Goal: Information Seeking & Learning: Check status

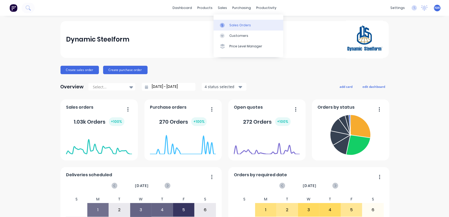
click at [248, 26] on div "Sales Orders" at bounding box center [241, 25] width 22 height 5
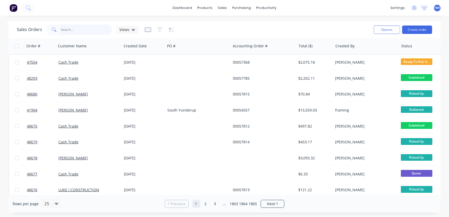
click at [87, 28] on input "text" at bounding box center [86, 29] width 51 height 11
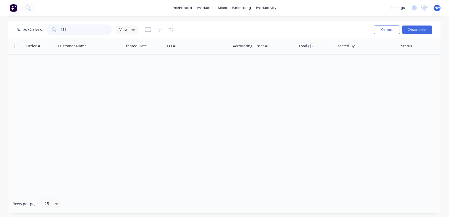
type input "154"
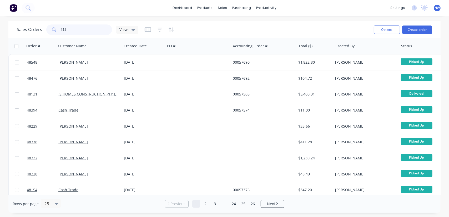
drag, startPoint x: 81, startPoint y: 34, endPoint x: 50, endPoint y: 33, distance: 30.8
click at [50, 33] on div "154" at bounding box center [79, 29] width 66 height 11
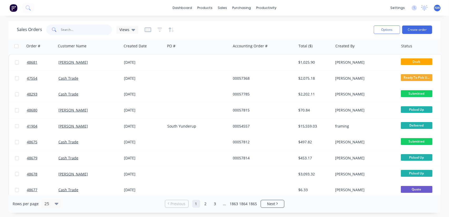
click at [76, 30] on input "text" at bounding box center [86, 29] width 51 height 11
paste input "48591"
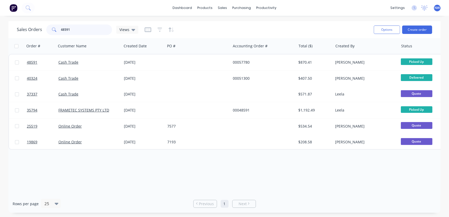
drag, startPoint x: 82, startPoint y: 28, endPoint x: 53, endPoint y: 28, distance: 29.5
click at [53, 28] on div "48591" at bounding box center [79, 29] width 66 height 11
paste input "654"
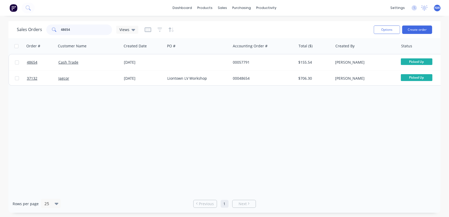
drag, startPoint x: 73, startPoint y: 31, endPoint x: 46, endPoint y: 31, distance: 26.9
click at [46, 31] on div "48654" at bounding box center [79, 29] width 66 height 11
paste input "61"
type input "48661"
drag, startPoint x: 101, startPoint y: 29, endPoint x: 24, endPoint y: 24, distance: 77.3
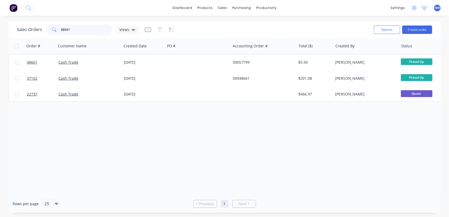
click at [28, 25] on div "Sales Orders 48661 Views" at bounding box center [78, 29] width 122 height 11
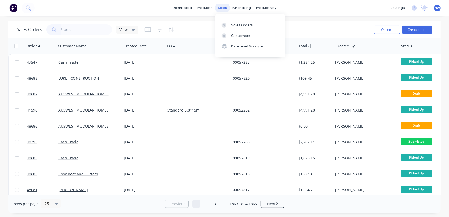
click at [225, 9] on div "sales" at bounding box center [222, 8] width 14 height 8
click at [239, 24] on div "Sales Orders" at bounding box center [242, 25] width 22 height 5
click at [247, 24] on div "Sales Orders" at bounding box center [242, 25] width 22 height 5
click at [159, 30] on icon "button" at bounding box center [159, 29] width 3 height 1
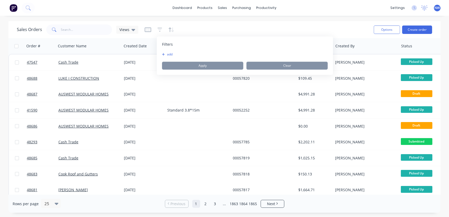
click at [168, 53] on button "add" at bounding box center [168, 54] width 13 height 4
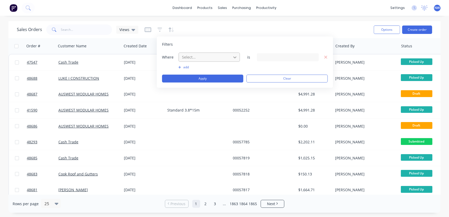
click at [236, 58] on icon at bounding box center [234, 56] width 5 height 5
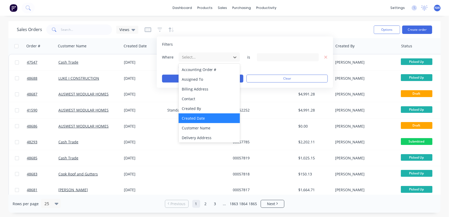
click at [210, 120] on div "Created Date" at bounding box center [210, 118] width 62 height 10
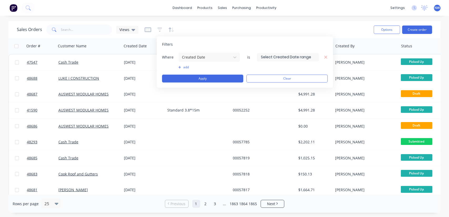
click at [279, 58] on input at bounding box center [287, 57] width 61 height 8
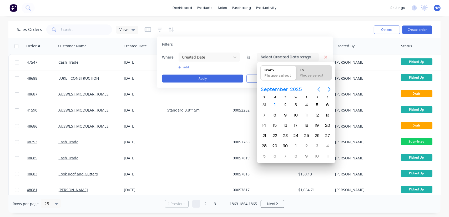
click at [319, 89] on icon "Previous page" at bounding box center [319, 89] width 2 height 4
click at [264, 143] on div "24" at bounding box center [265, 146] width 8 height 8
type input "24/08/25"
radio input "false"
radio input "true"
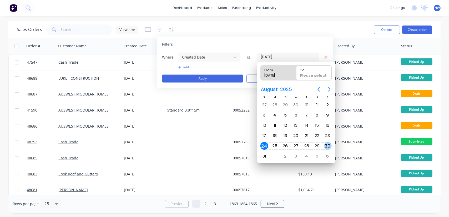
click at [326, 144] on div "30" at bounding box center [328, 146] width 8 height 8
type input "24/08/25 - 30/08/25"
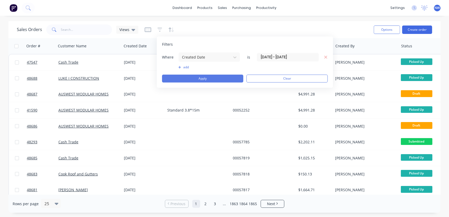
click at [206, 79] on button "Apply" at bounding box center [202, 79] width 81 height 8
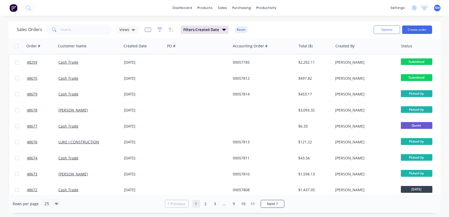
click at [158, 30] on icon "button" at bounding box center [160, 29] width 5 height 5
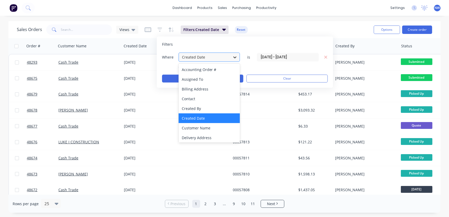
click at [233, 56] on icon at bounding box center [234, 56] width 5 height 5
click at [281, 33] on div "Sales Orders Views Filters: Created Date Reset" at bounding box center [193, 29] width 353 height 13
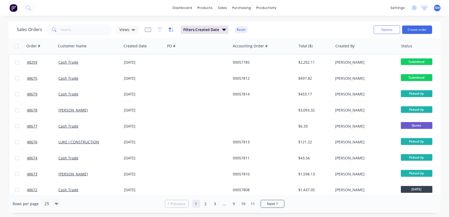
click at [171, 29] on icon "button" at bounding box center [171, 29] width 6 height 5
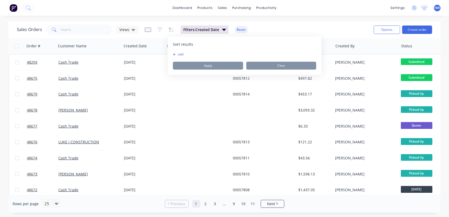
click at [176, 54] on button "add" at bounding box center [176, 54] width 7 height 4
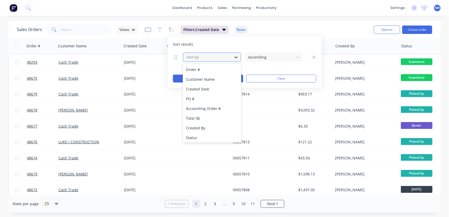
click at [233, 57] on div at bounding box center [235, 56] width 9 height 9
click at [211, 111] on div "Accounting Order #" at bounding box center [212, 109] width 58 height 10
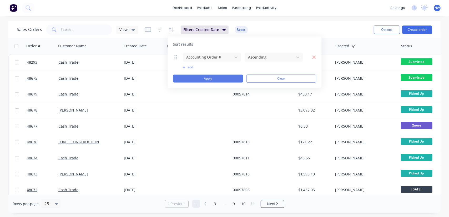
click at [208, 77] on button "Apply" at bounding box center [208, 79] width 70 height 8
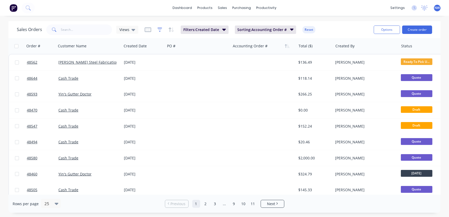
click at [158, 29] on icon "button" at bounding box center [160, 29] width 5 height 5
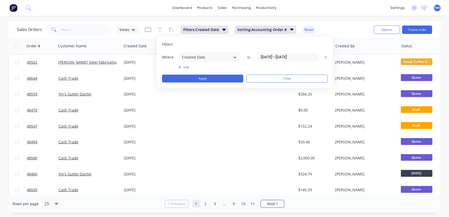
click at [300, 56] on input "24/08/25 - 30/08/25" at bounding box center [287, 57] width 61 height 8
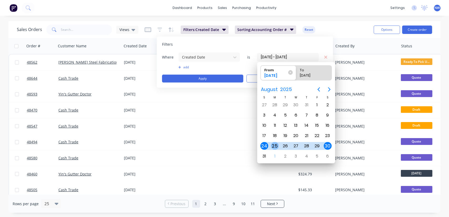
click at [273, 145] on div "25" at bounding box center [275, 146] width 8 height 8
type input "25/08/25 - 30/08/25"
radio input "false"
radio input "true"
click at [332, 22] on div "Sales Orders Views Filters: Created Date Sorting: Accounting Order # Reset Opti…" at bounding box center [224, 29] width 433 height 17
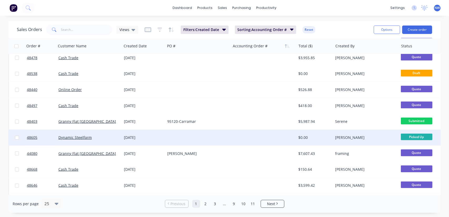
scroll to position [130, 0]
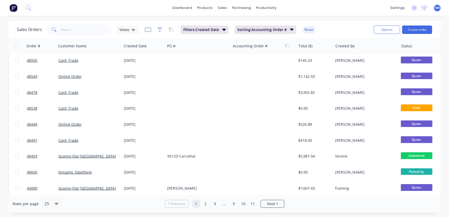
click at [161, 29] on icon "button" at bounding box center [160, 29] width 5 height 5
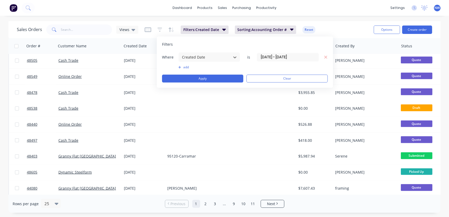
click at [44, 6] on div "dashboard products sales purchasing productivity dashboard products Product Cat…" at bounding box center [224, 8] width 449 height 16
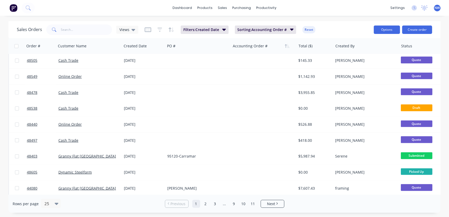
click at [387, 32] on button "Options" at bounding box center [387, 30] width 26 height 8
click at [359, 63] on div "Export" at bounding box center [371, 64] width 48 height 8
click at [172, 32] on icon "button" at bounding box center [171, 29] width 6 height 5
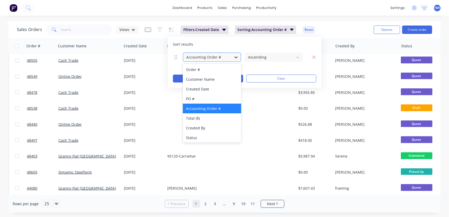
click at [236, 57] on icon at bounding box center [235, 56] width 5 height 5
click at [204, 137] on div "Status" at bounding box center [212, 138] width 58 height 10
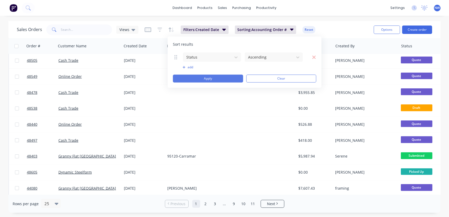
click at [218, 78] on button "Apply" at bounding box center [208, 79] width 70 height 8
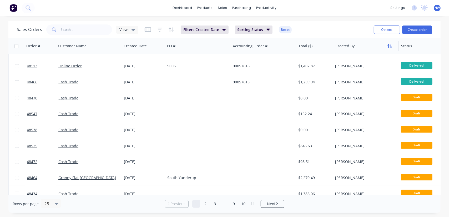
scroll to position [24, 0]
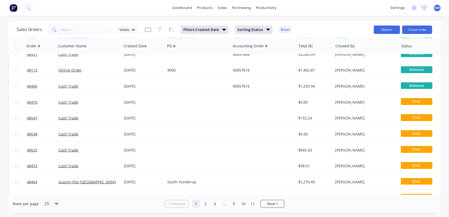
click at [390, 31] on button "Options" at bounding box center [387, 30] width 26 height 8
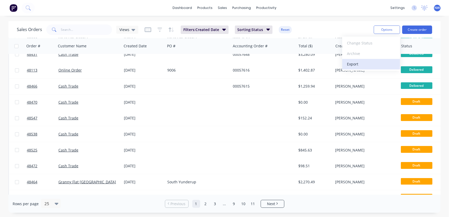
click at [358, 62] on div "Export" at bounding box center [371, 64] width 48 height 8
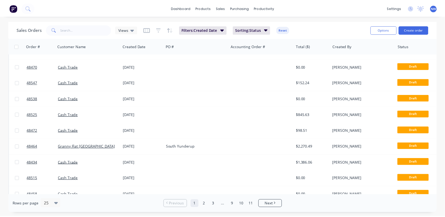
scroll to position [0, 0]
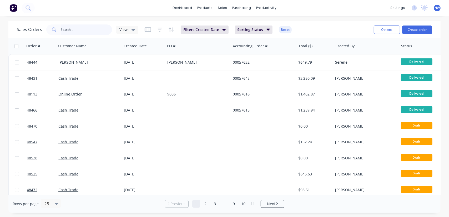
click at [67, 30] on input "text" at bounding box center [86, 29] width 51 height 11
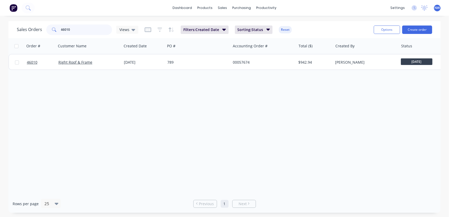
drag, startPoint x: 77, startPoint y: 29, endPoint x: 26, endPoint y: 21, distance: 51.8
click at [26, 29] on div "Sales Orders 46010 Views" at bounding box center [78, 29] width 122 height 11
type input "48416"
click at [282, 30] on button "Reset" at bounding box center [285, 29] width 13 height 7
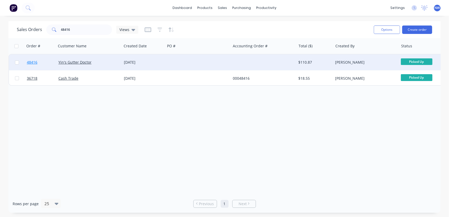
click at [33, 62] on span "48416" at bounding box center [32, 62] width 11 height 5
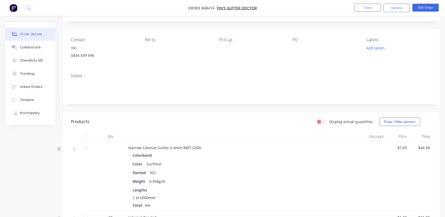
scroll to position [2, 0]
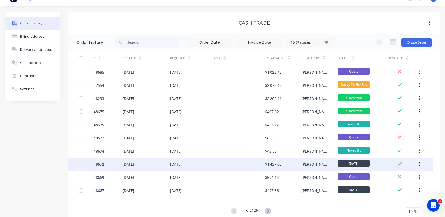
scroll to position [24, 0]
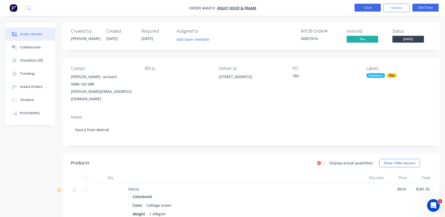
click at [370, 7] on button "Close" at bounding box center [368, 8] width 26 height 8
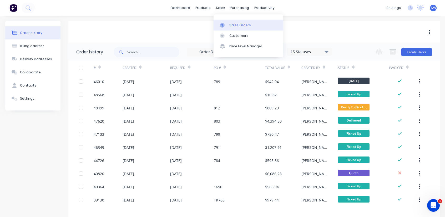
click at [242, 26] on div "Sales Orders" at bounding box center [241, 25] width 22 height 5
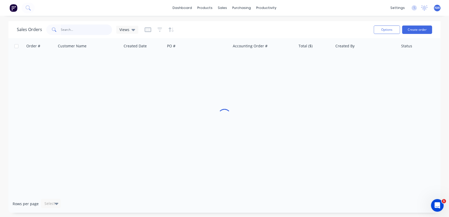
click at [77, 33] on input "text" at bounding box center [86, 29] width 51 height 11
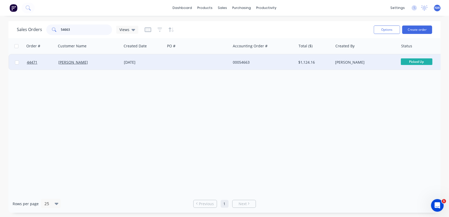
type input "54663"
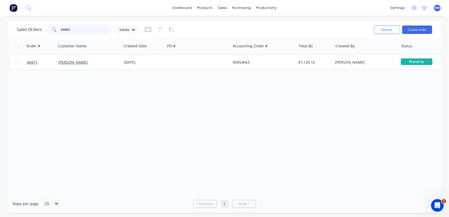
drag, startPoint x: 75, startPoint y: 28, endPoint x: 58, endPoint y: 28, distance: 16.3
click at [61, 29] on input "54663" at bounding box center [86, 29] width 51 height 11
click at [98, 31] on input "text" at bounding box center [86, 29] width 51 height 11
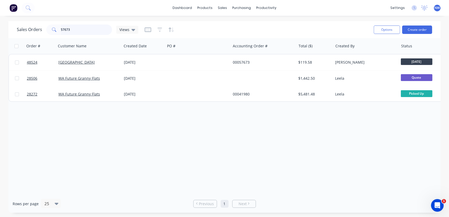
click at [0, 29] on div "Sales Orders 57673 Views Options Create order Order # Customer Name Created Dat…" at bounding box center [224, 117] width 449 height 192
type input "48416"
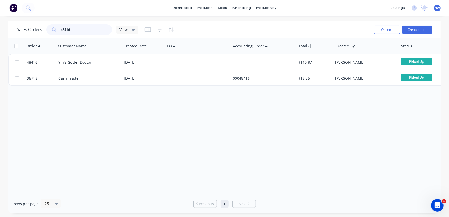
drag, startPoint x: 58, startPoint y: 28, endPoint x: 43, endPoint y: 27, distance: 14.8
click at [43, 27] on div "Sales Orders 48416 Views" at bounding box center [78, 29] width 122 height 11
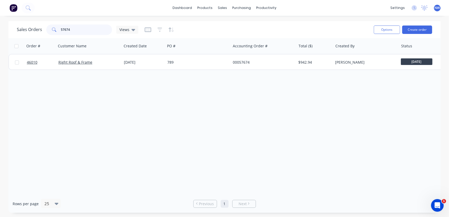
drag, startPoint x: 79, startPoint y: 30, endPoint x: 14, endPoint y: 1, distance: 71.4
click at [0, 24] on div "Sales Orders 57674 Views Options Create order Order # Customer Name Created Dat…" at bounding box center [224, 117] width 449 height 192
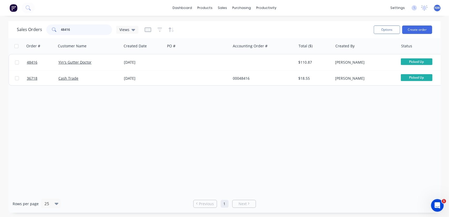
drag, startPoint x: 89, startPoint y: 31, endPoint x: 25, endPoint y: 25, distance: 64.5
click at [27, 29] on div "Sales Orders 48416 Views" at bounding box center [78, 29] width 122 height 11
click at [82, 29] on input "48416" at bounding box center [86, 29] width 51 height 11
type input "4"
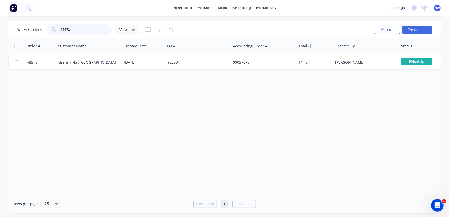
drag, startPoint x: 77, startPoint y: 30, endPoint x: 17, endPoint y: 28, distance: 60.1
click at [17, 28] on div "Sales Orders 57678 Views" at bounding box center [78, 29] width 122 height 11
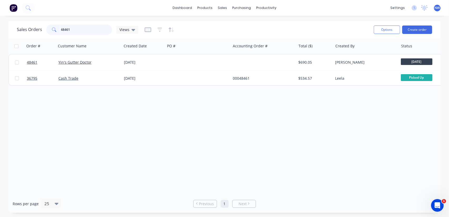
click at [78, 30] on input "48461" at bounding box center [86, 29] width 51 height 11
type input "48416"
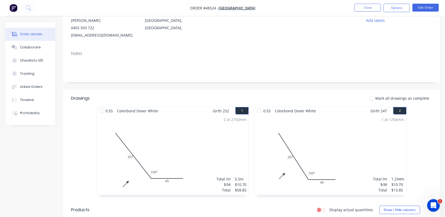
scroll to position [41, 0]
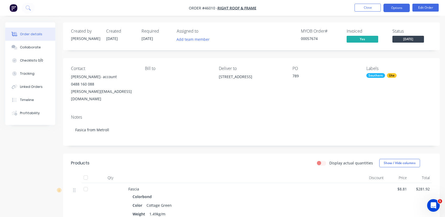
click at [397, 7] on button "Options" at bounding box center [397, 8] width 26 height 8
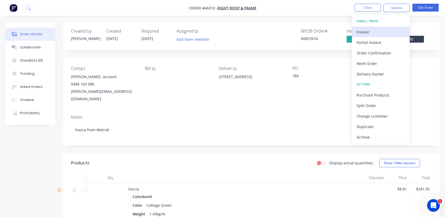
click at [371, 32] on div "Invoice" at bounding box center [381, 32] width 48 height 8
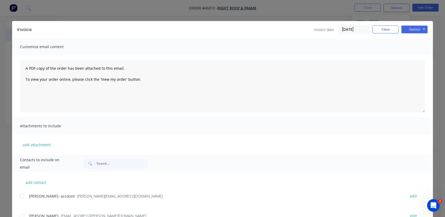
click at [359, 29] on input "01/09/25" at bounding box center [354, 30] width 31 height 8
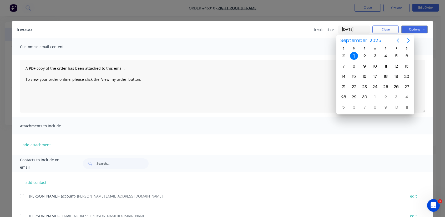
click at [400, 41] on icon "Previous page" at bounding box center [398, 40] width 6 height 6
click at [376, 96] on div "27" at bounding box center [376, 97] width 8 height 8
type input "27/08/25"
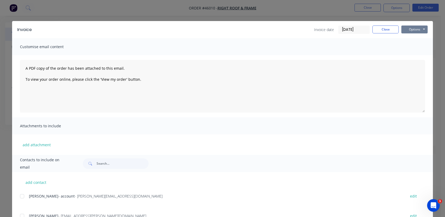
click at [421, 30] on button "Options" at bounding box center [415, 30] width 26 height 8
click at [415, 48] on button "Print" at bounding box center [419, 47] width 34 height 9
click at [386, 29] on button "Close" at bounding box center [386, 30] width 26 height 8
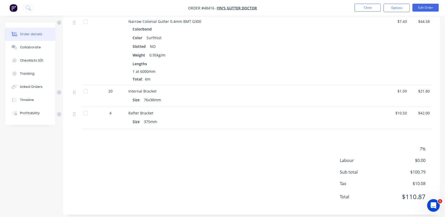
scroll to position [160, 0]
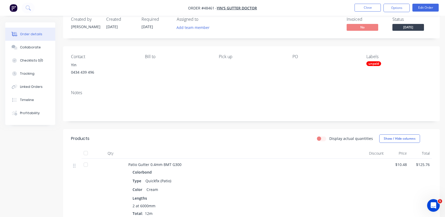
scroll to position [11, 0]
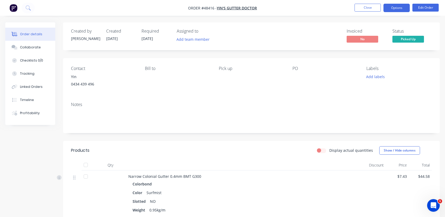
click at [398, 9] on button "Options" at bounding box center [397, 8] width 26 height 8
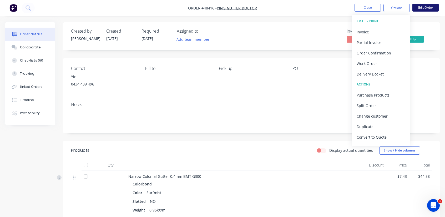
click at [435, 8] on button "Edit Order" at bounding box center [426, 8] width 26 height 8
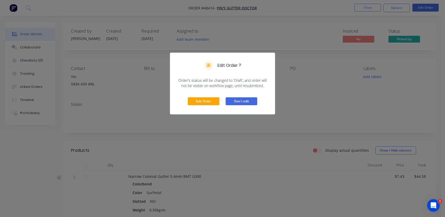
click at [250, 100] on button "Don't edit" at bounding box center [242, 101] width 32 height 8
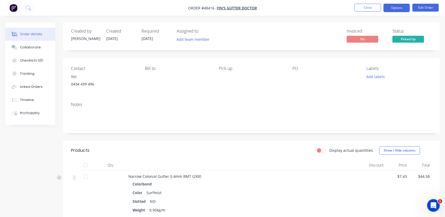
click at [397, 9] on button "Options" at bounding box center [397, 8] width 26 height 8
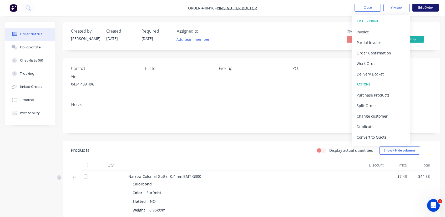
click at [432, 8] on button "Edit Order" at bounding box center [426, 8] width 26 height 8
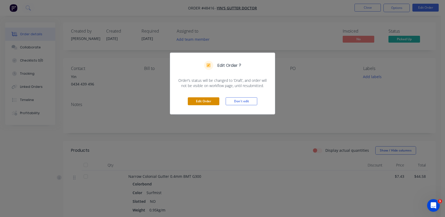
click at [210, 101] on button "Edit Order" at bounding box center [204, 101] width 32 height 8
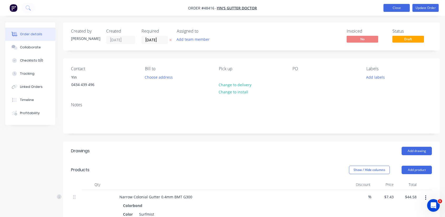
click at [394, 6] on button "Close" at bounding box center [397, 8] width 26 height 8
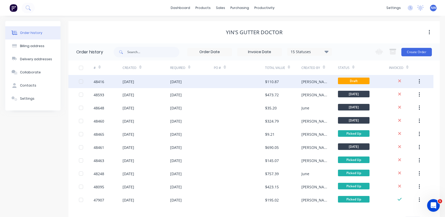
click at [421, 81] on button "button" at bounding box center [420, 81] width 12 height 9
click at [99, 81] on div "48416" at bounding box center [99, 82] width 11 height 6
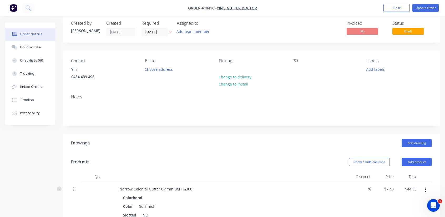
scroll to position [184, 0]
